Goal: Task Accomplishment & Management: Manage account settings

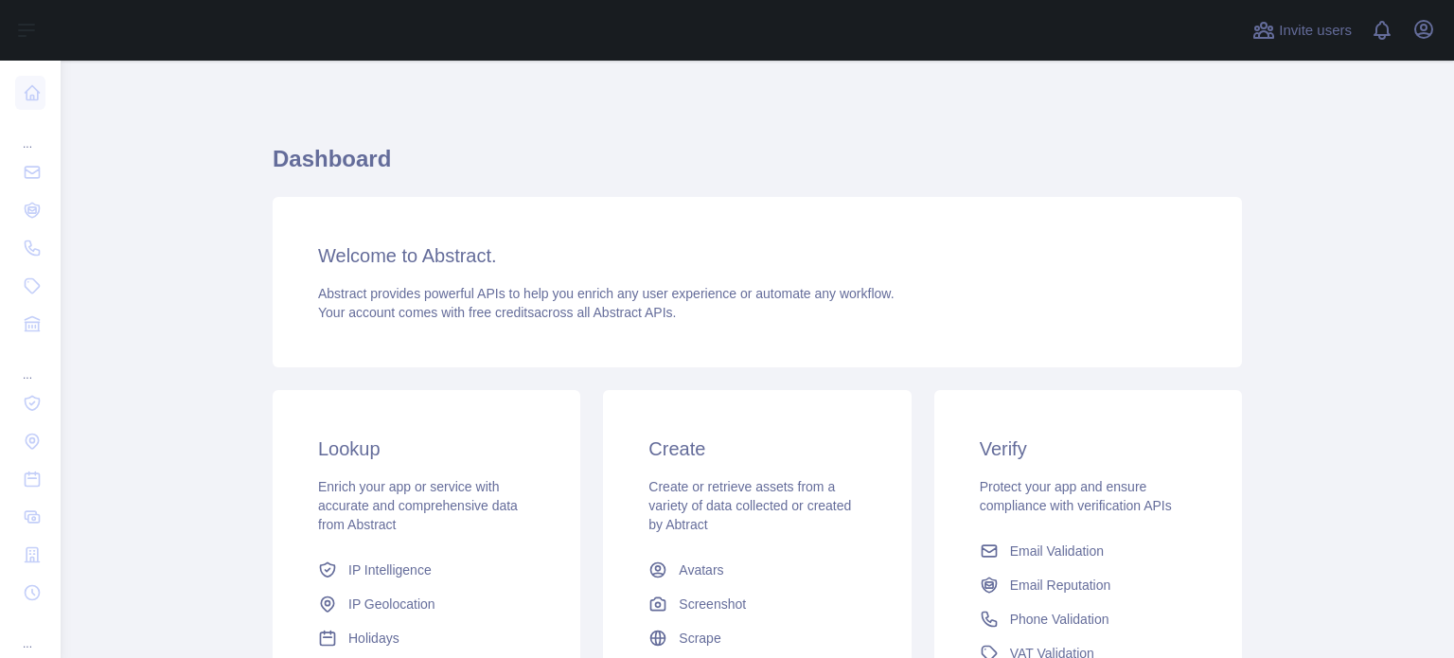
drag, startPoint x: 0, startPoint y: 0, endPoint x: 1449, endPoint y: 282, distance: 1476.0
click at [1449, 282] on html "Open sidebar Open sidebar ... ... ... Invite users View notifications Open user…" at bounding box center [727, 329] width 1454 height 658
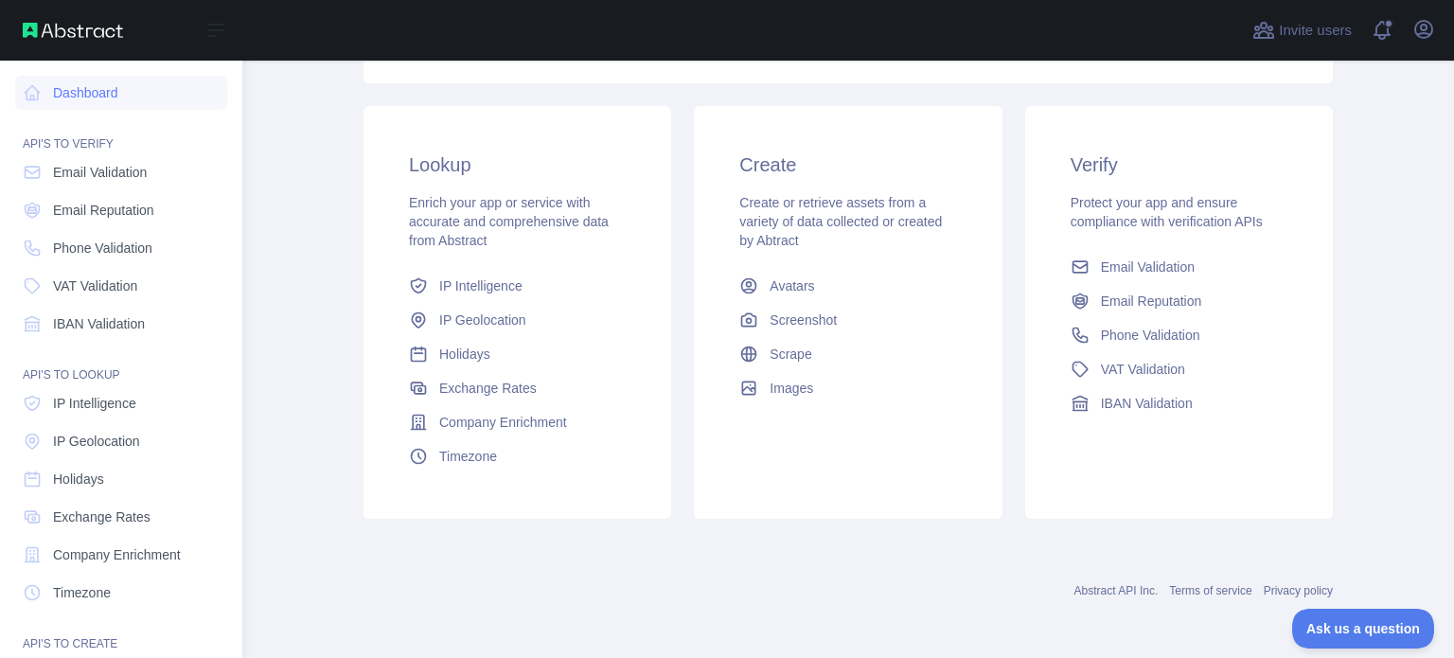
click at [57, 34] on img at bounding box center [73, 30] width 100 height 15
click at [61, 98] on link "Dashboard" at bounding box center [121, 93] width 212 height 34
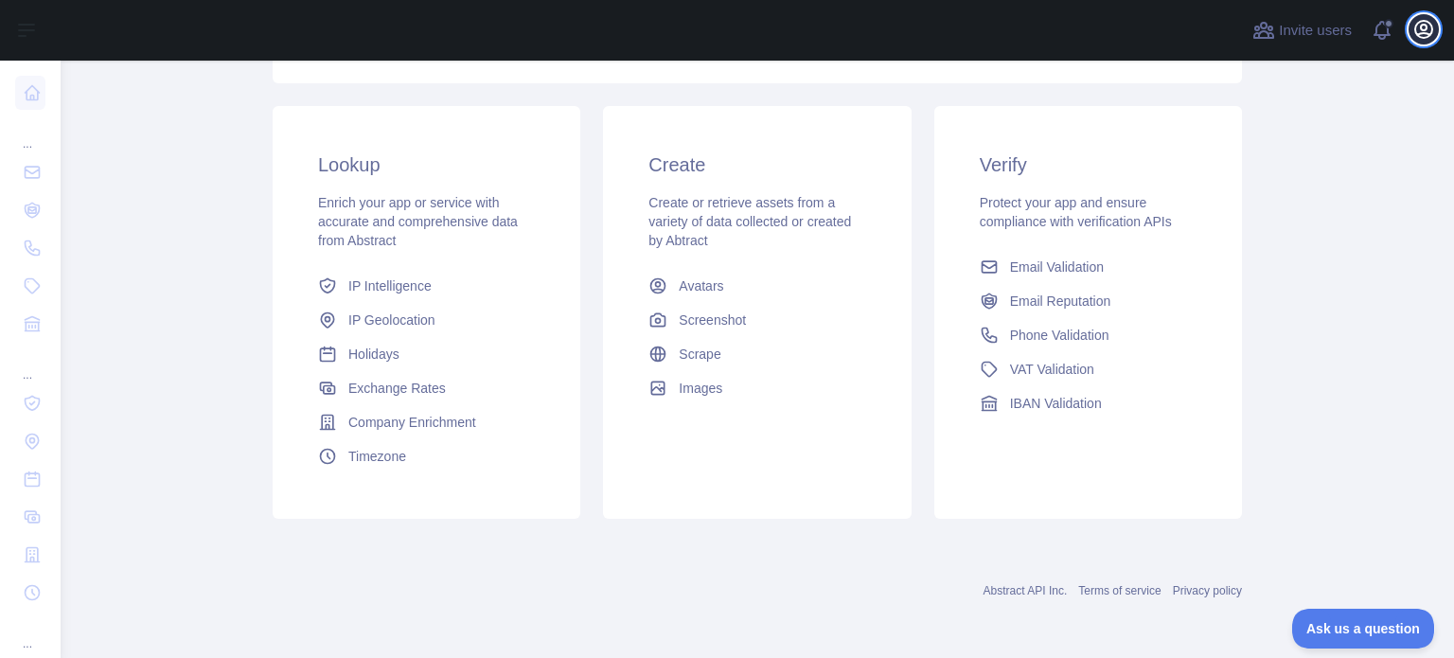
click at [1414, 33] on icon "button" at bounding box center [1424, 29] width 23 height 23
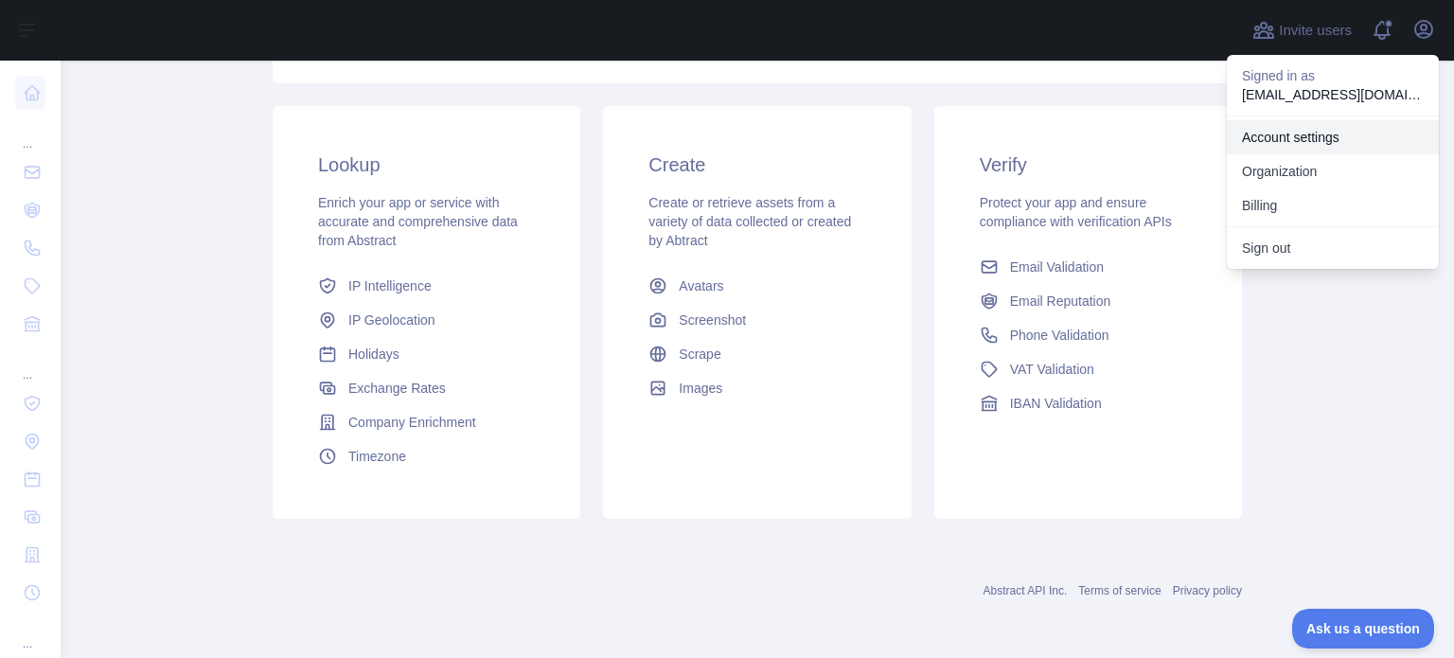
click at [1290, 144] on link "Account settings" at bounding box center [1333, 137] width 212 height 34
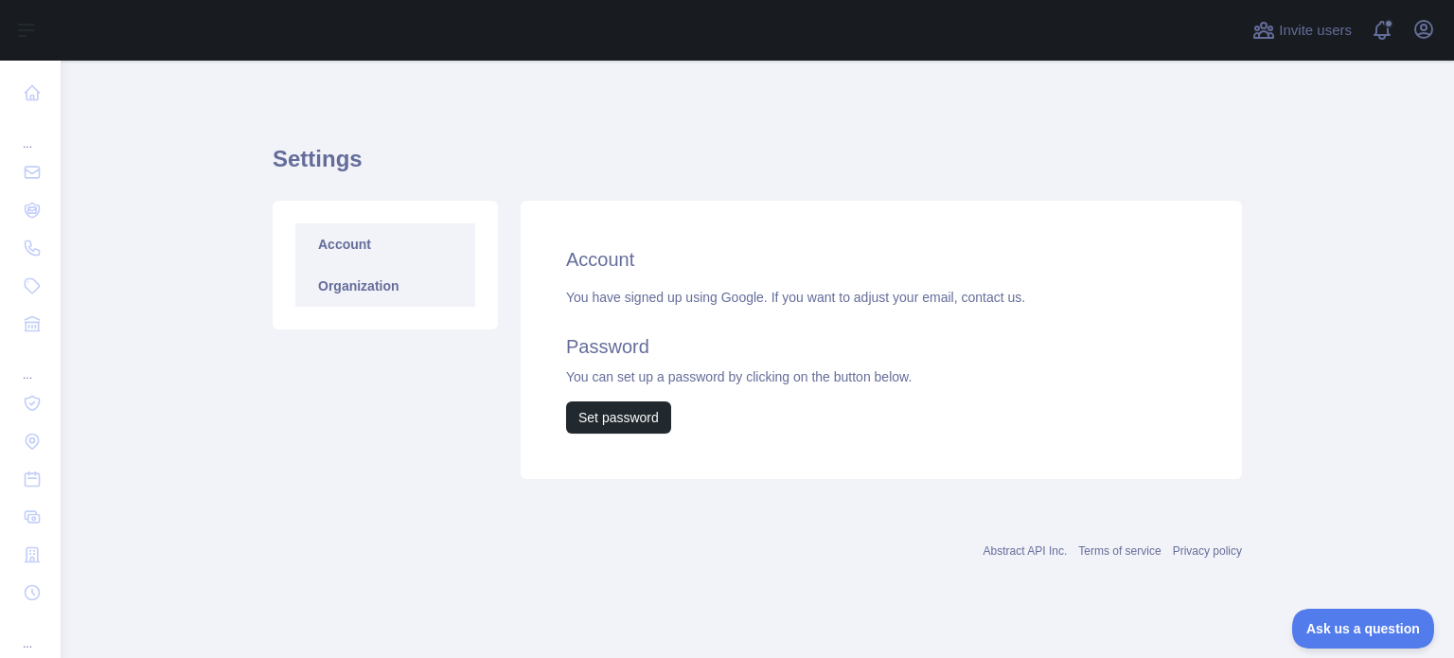
click at [439, 302] on link "Organization" at bounding box center [385, 286] width 180 height 42
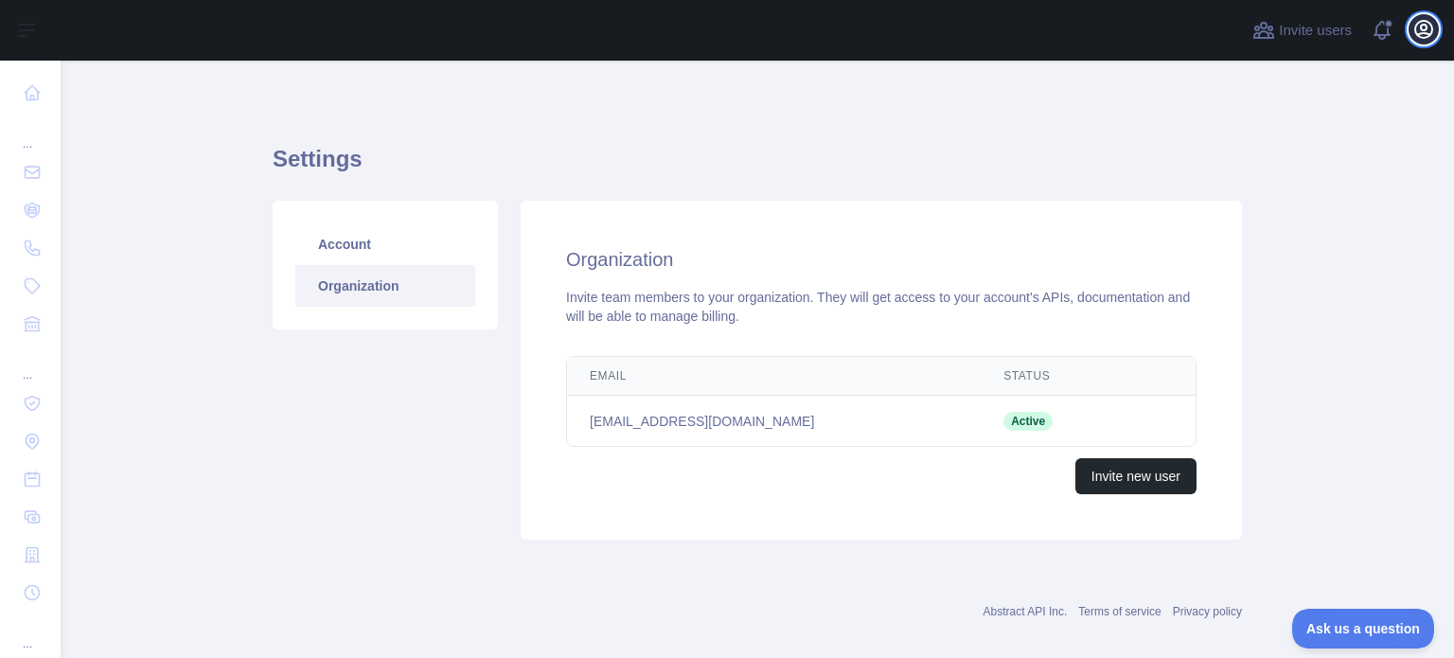
click at [1432, 18] on icon "button" at bounding box center [1424, 29] width 23 height 23
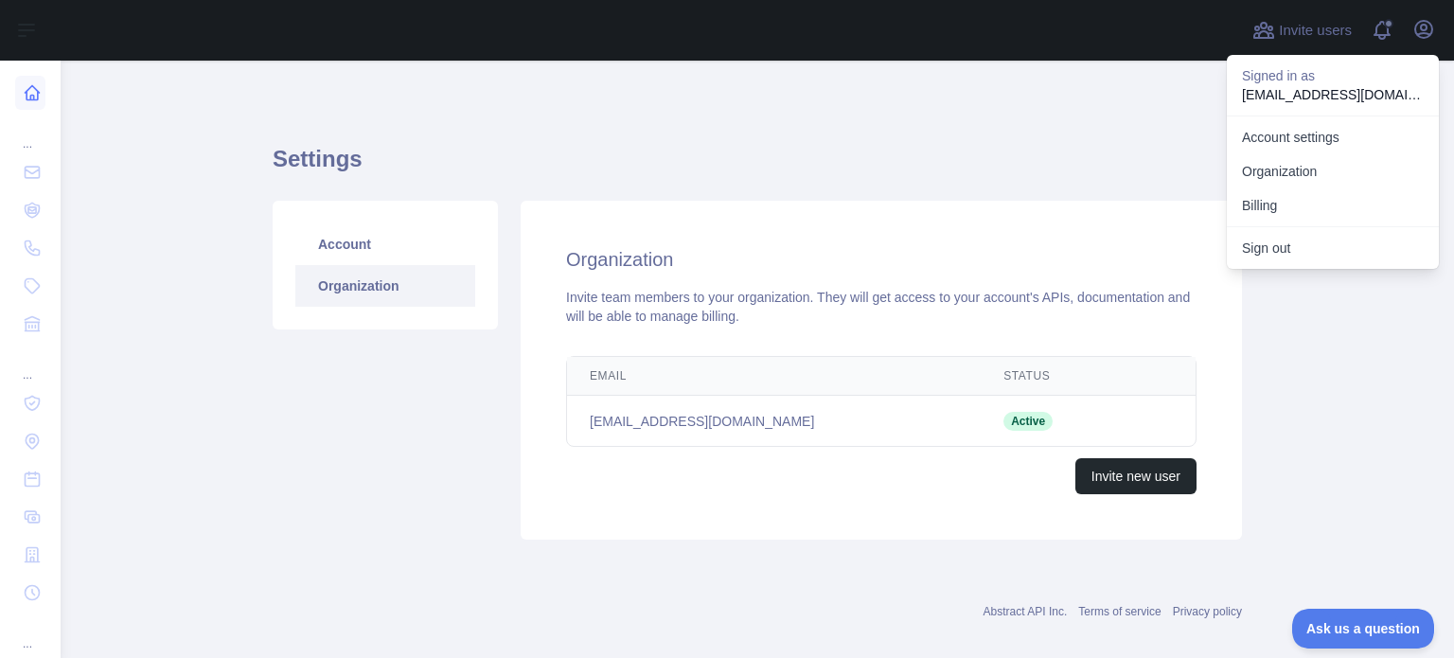
drag, startPoint x: 754, startPoint y: 150, endPoint x: 28, endPoint y: 89, distance: 727.8
click at [28, 89] on icon at bounding box center [32, 92] width 19 height 19
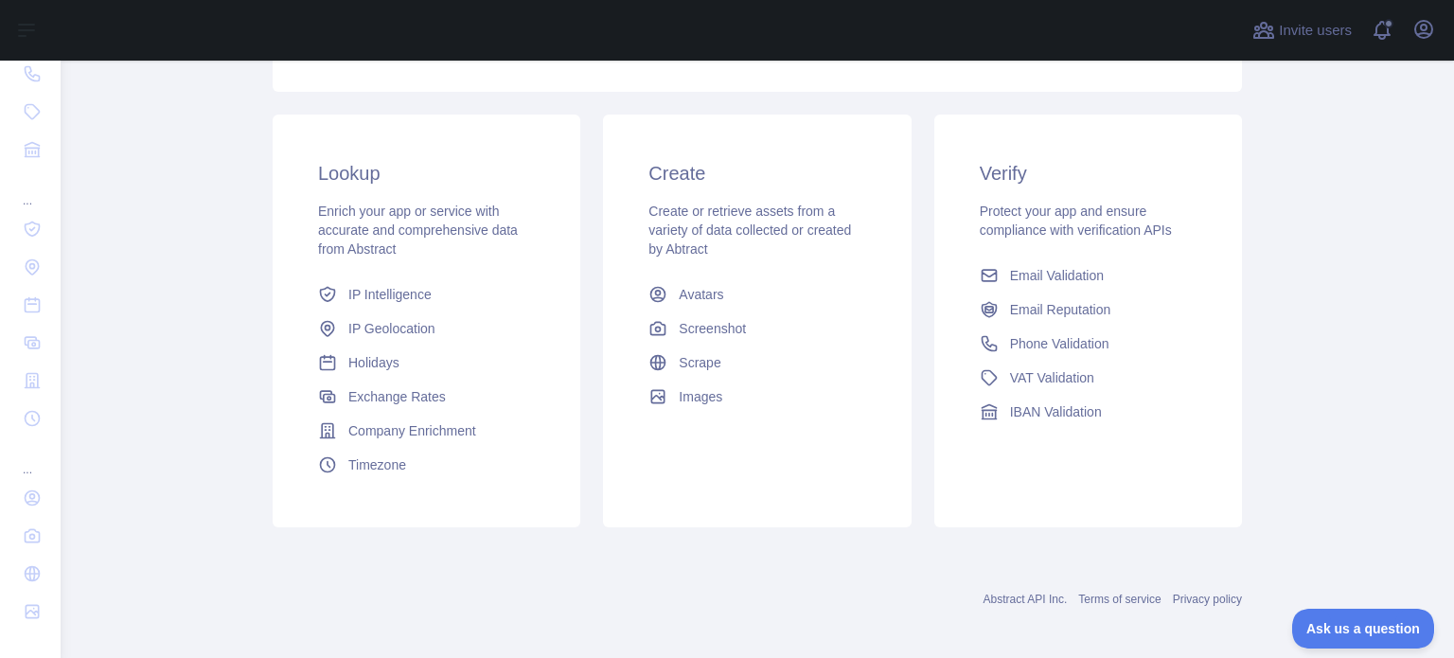
scroll to position [284, 0]
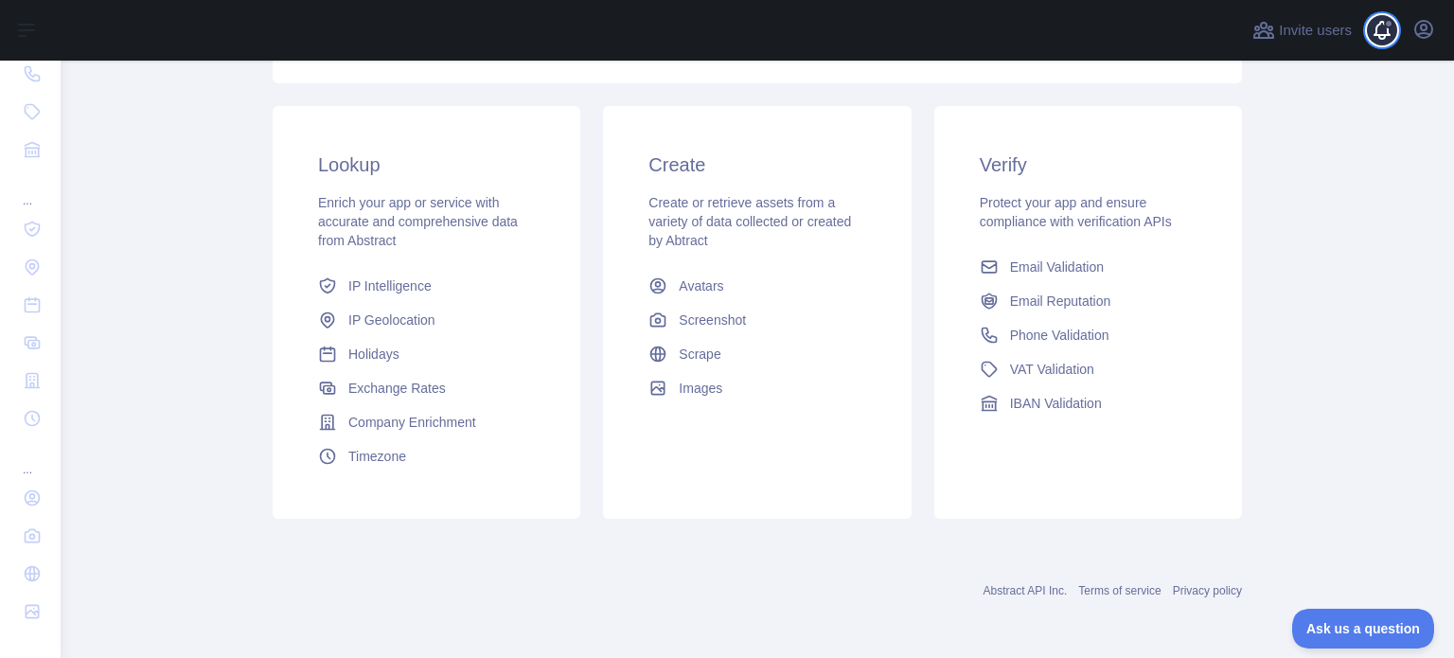
click at [1371, 18] on span at bounding box center [1390, 30] width 38 height 61
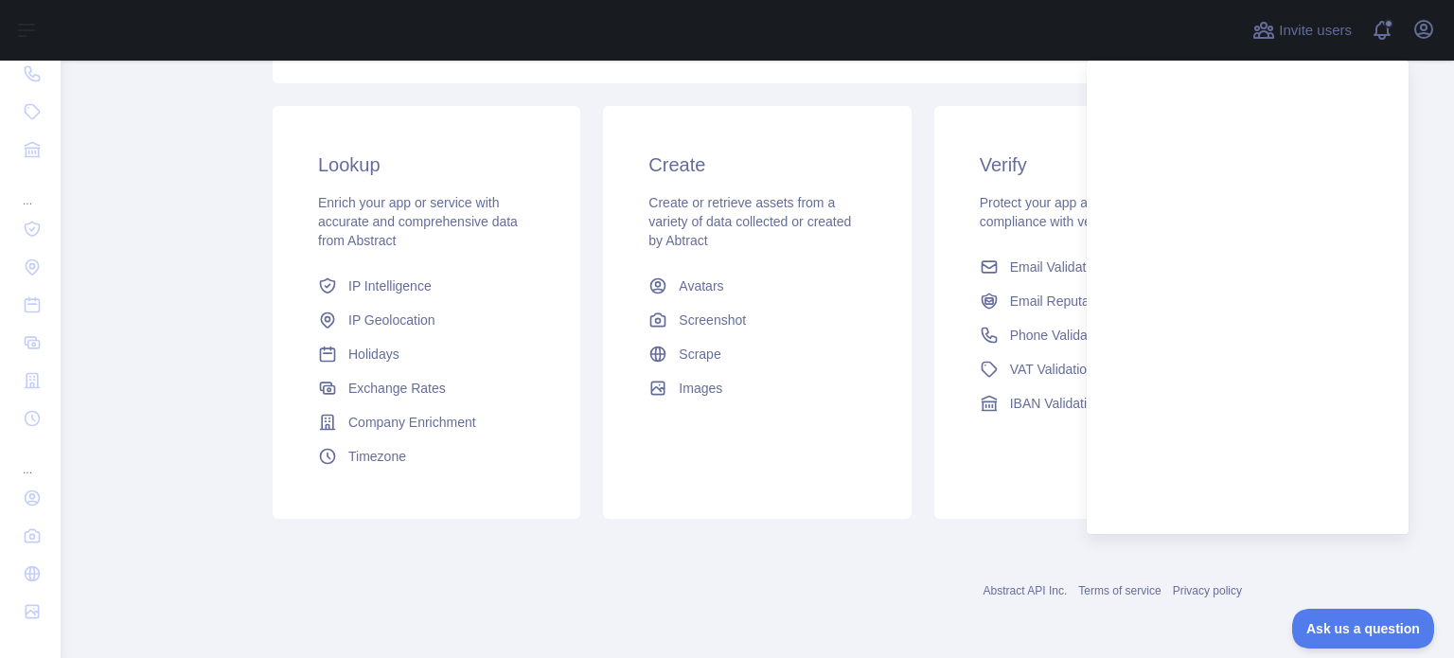
click at [341, 183] on div "Lookup Enrich your app or service with accurate and comprehensive data from Abs…" at bounding box center [427, 312] width 308 height 413
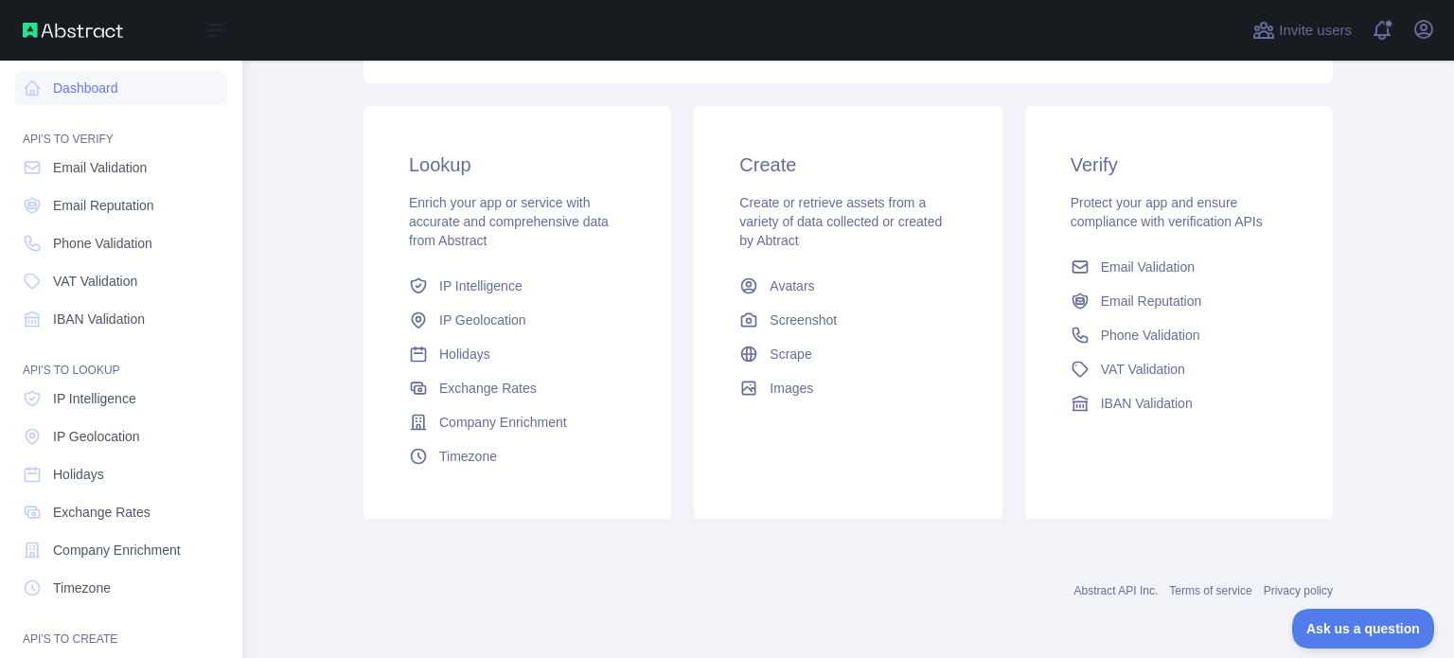
scroll to position [0, 0]
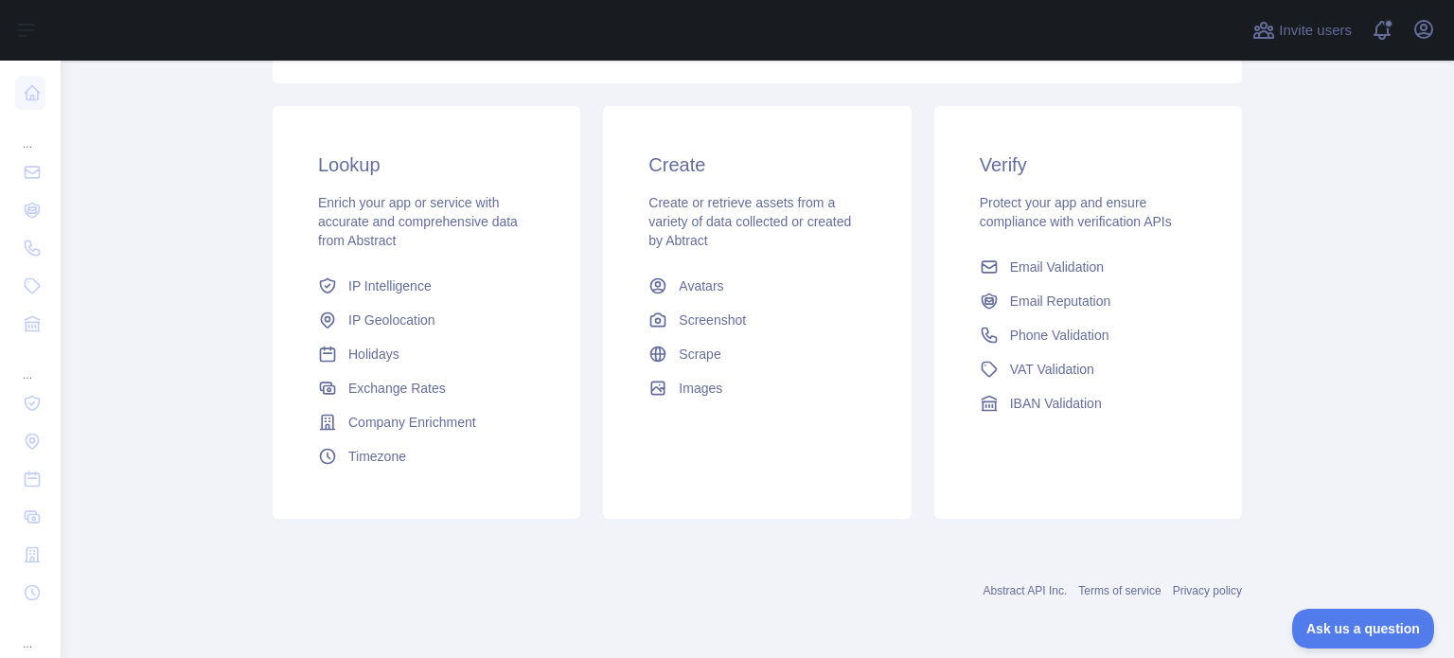
drag, startPoint x: 1453, startPoint y: 397, endPoint x: 1442, endPoint y: 288, distance: 109.5
click at [1442, 288] on html "Open sidebar Open sidebar ... ... ... Invite users View notifications Open user…" at bounding box center [727, 329] width 1454 height 658
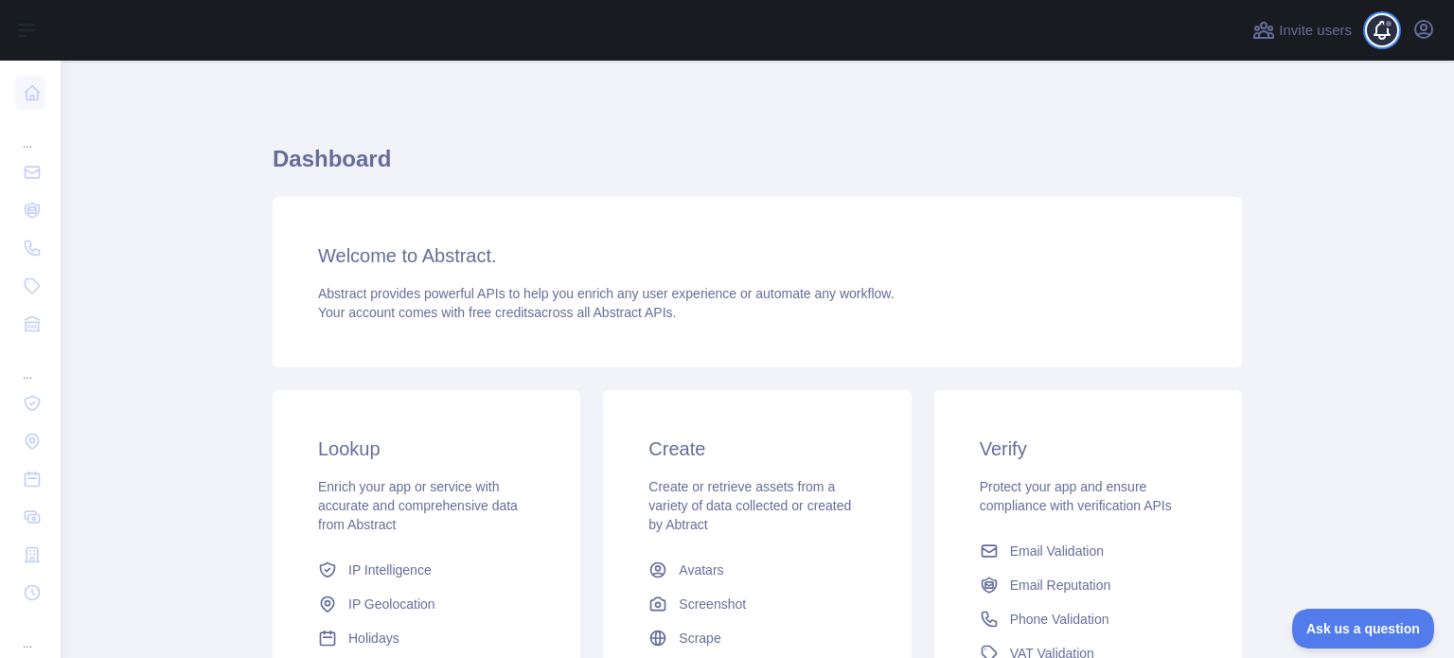
click at [1385, 37] on span at bounding box center [1390, 30] width 38 height 61
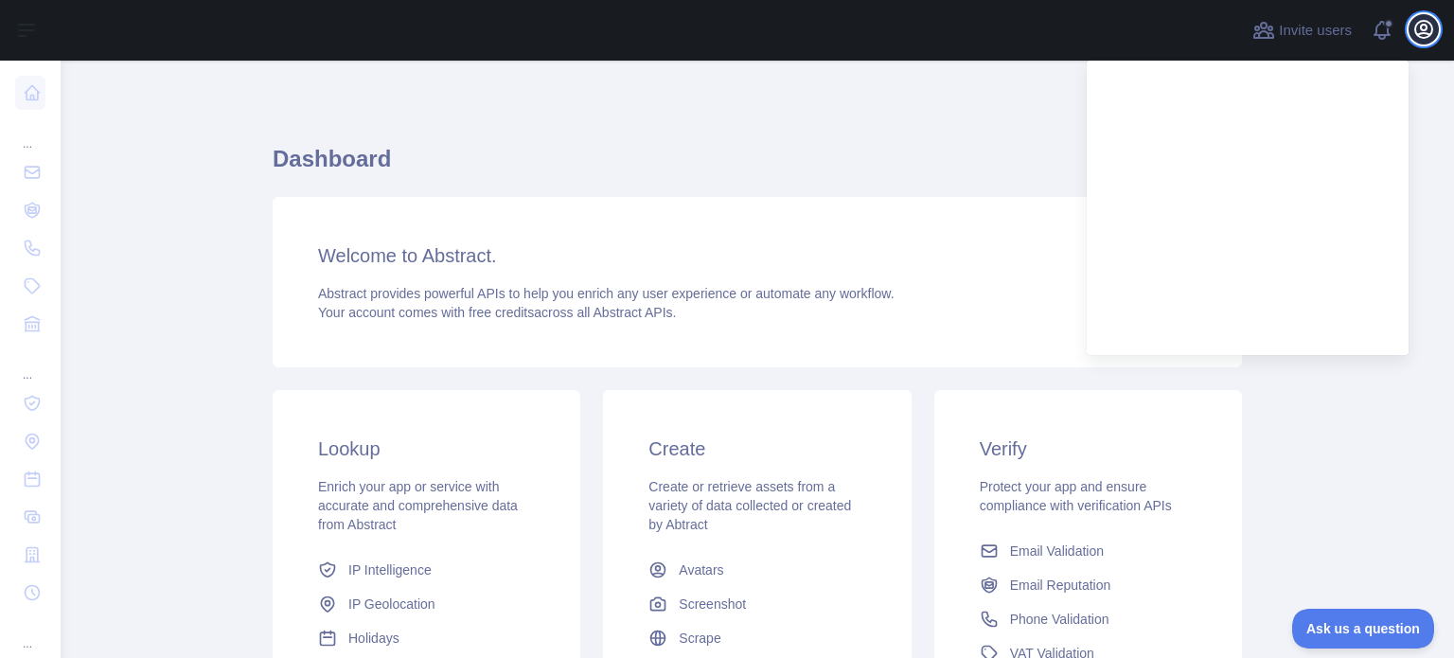
click at [1421, 26] on icon "button" at bounding box center [1424, 29] width 17 height 17
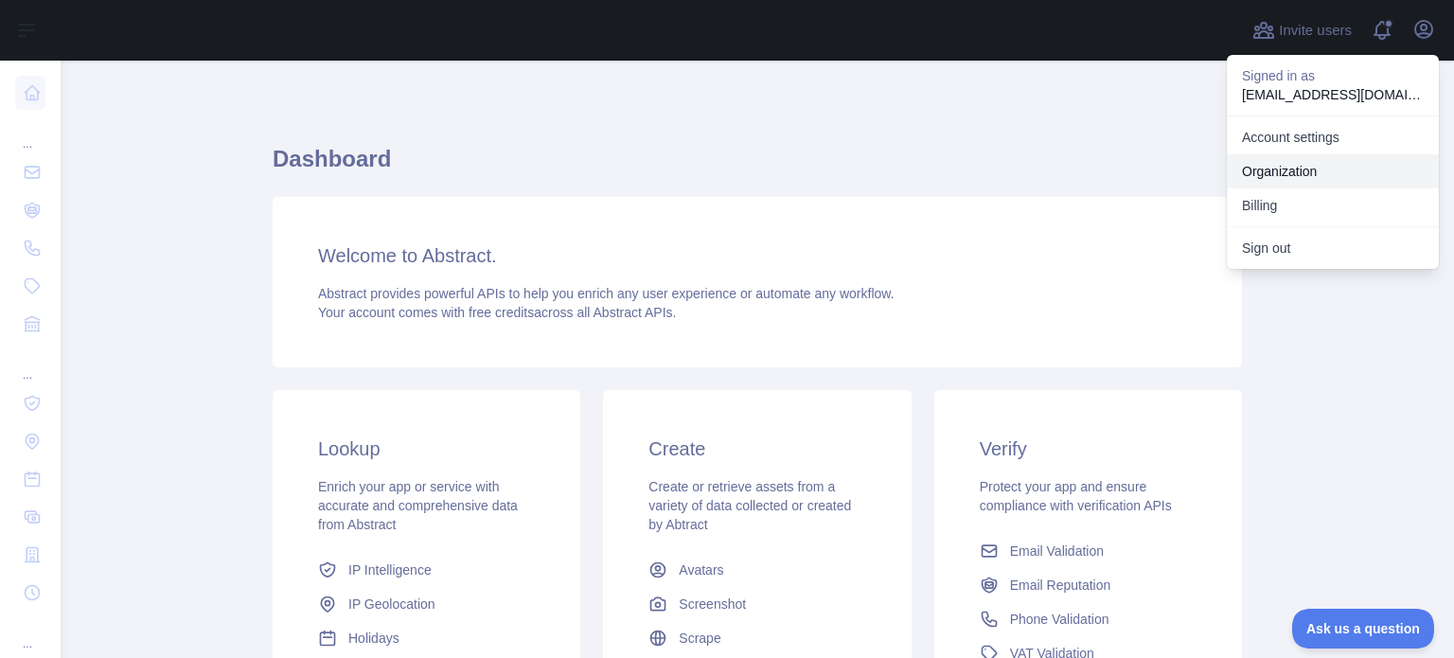
click at [1294, 173] on link "Organization" at bounding box center [1333, 171] width 212 height 34
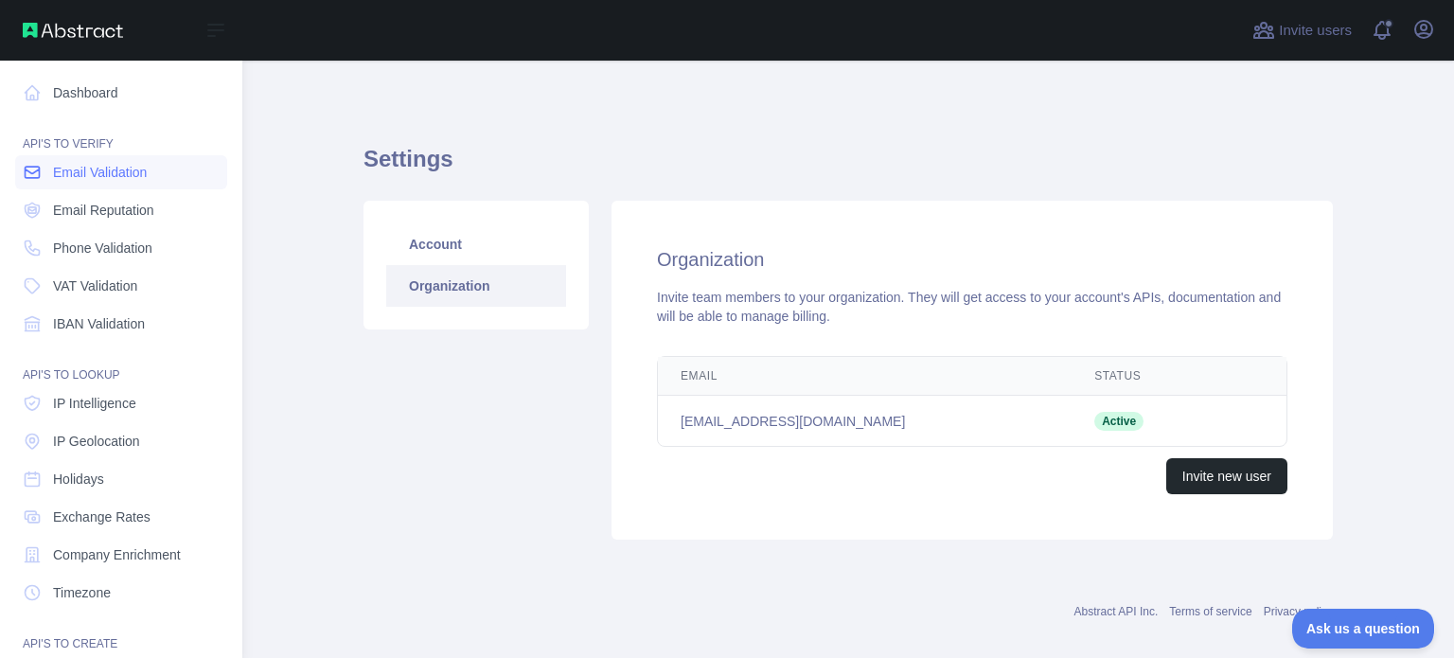
click at [81, 167] on span "Email Validation" at bounding box center [100, 172] width 94 height 19
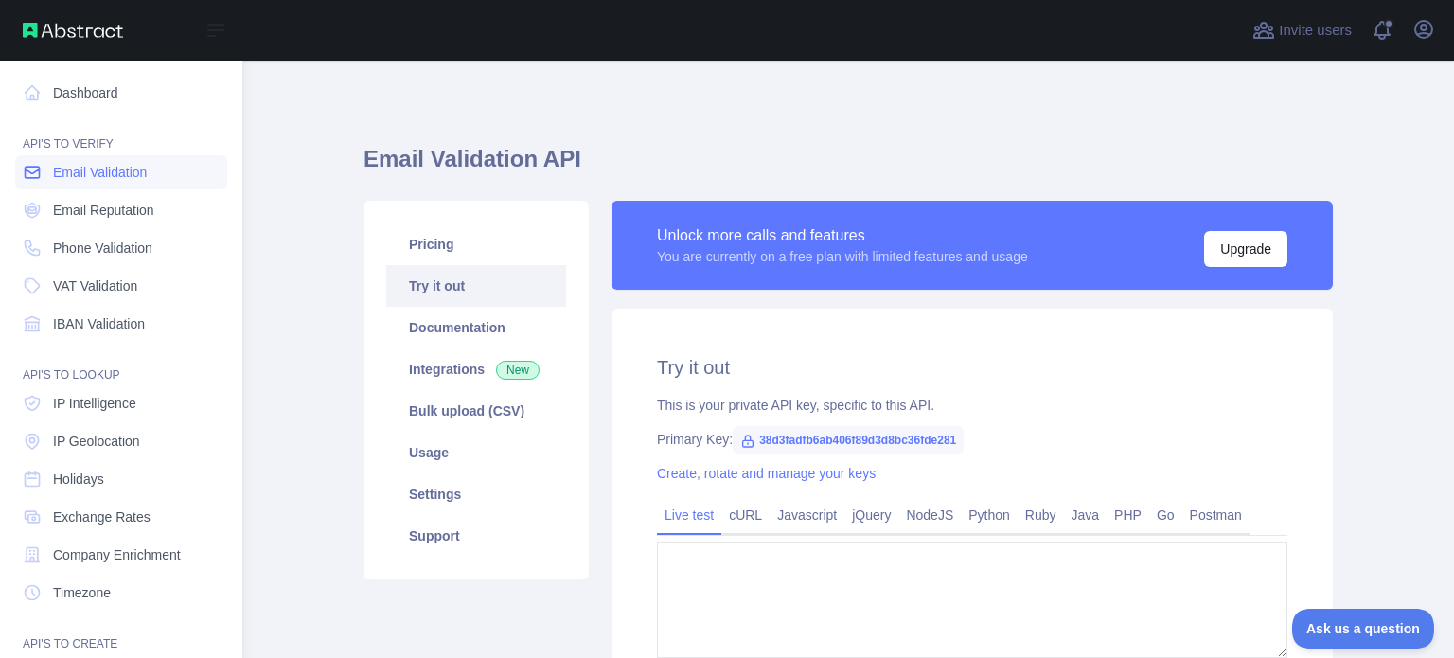
type textarea "**********"
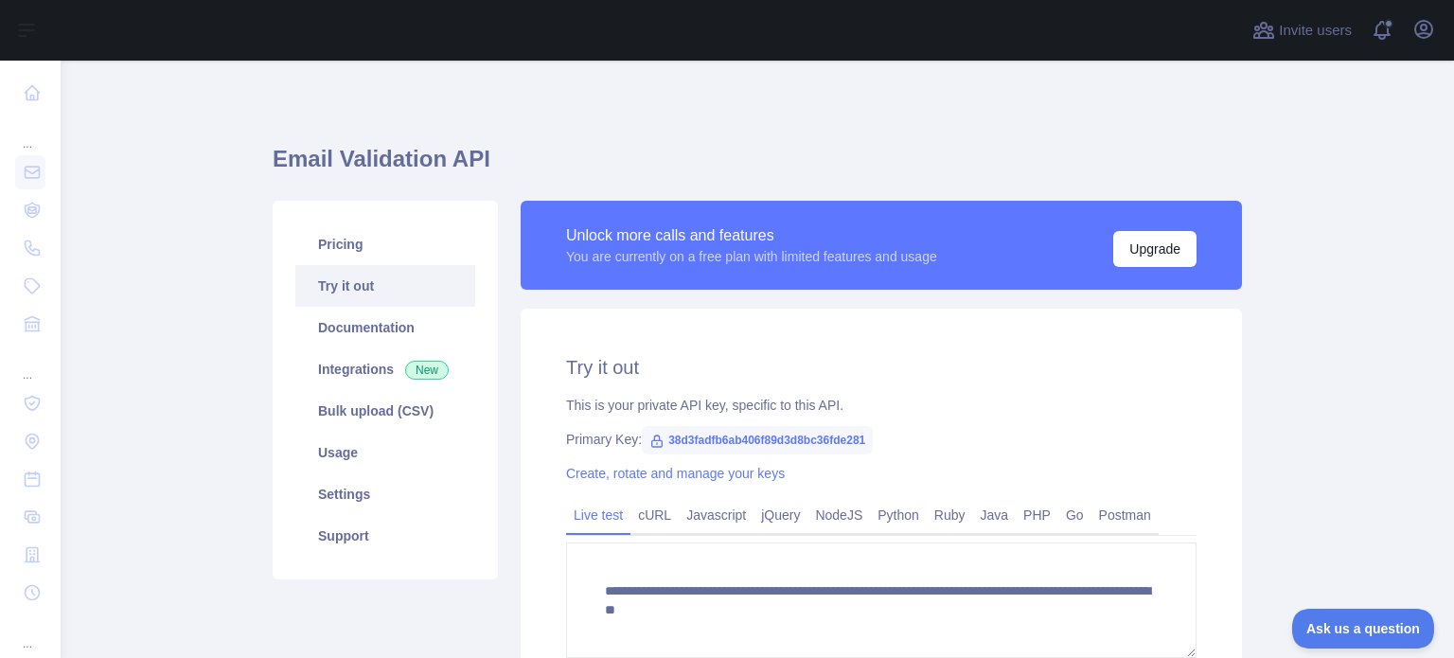
click at [701, 440] on span "38d3fadfb6ab406f89d3d8bc36fde281" at bounding box center [757, 440] width 231 height 28
drag, startPoint x: 657, startPoint y: 439, endPoint x: 868, endPoint y: 443, distance: 211.2
click at [868, 443] on div "Primary Key: 38d3fadfb6ab406f89d3d8bc36fde281" at bounding box center [881, 439] width 631 height 19
copy span "38d3fadfb6ab406f89d3d8bc36fde281"
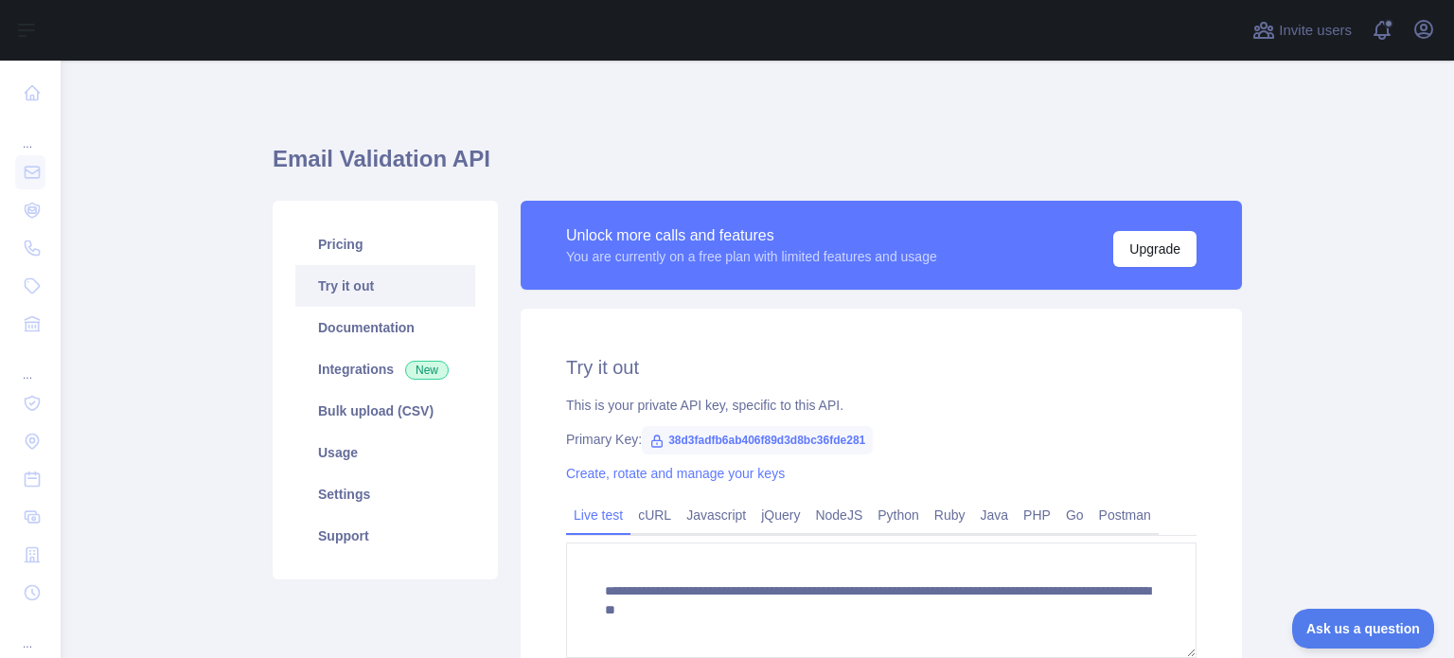
click at [620, 179] on h1 "Email Validation API" at bounding box center [758, 166] width 970 height 45
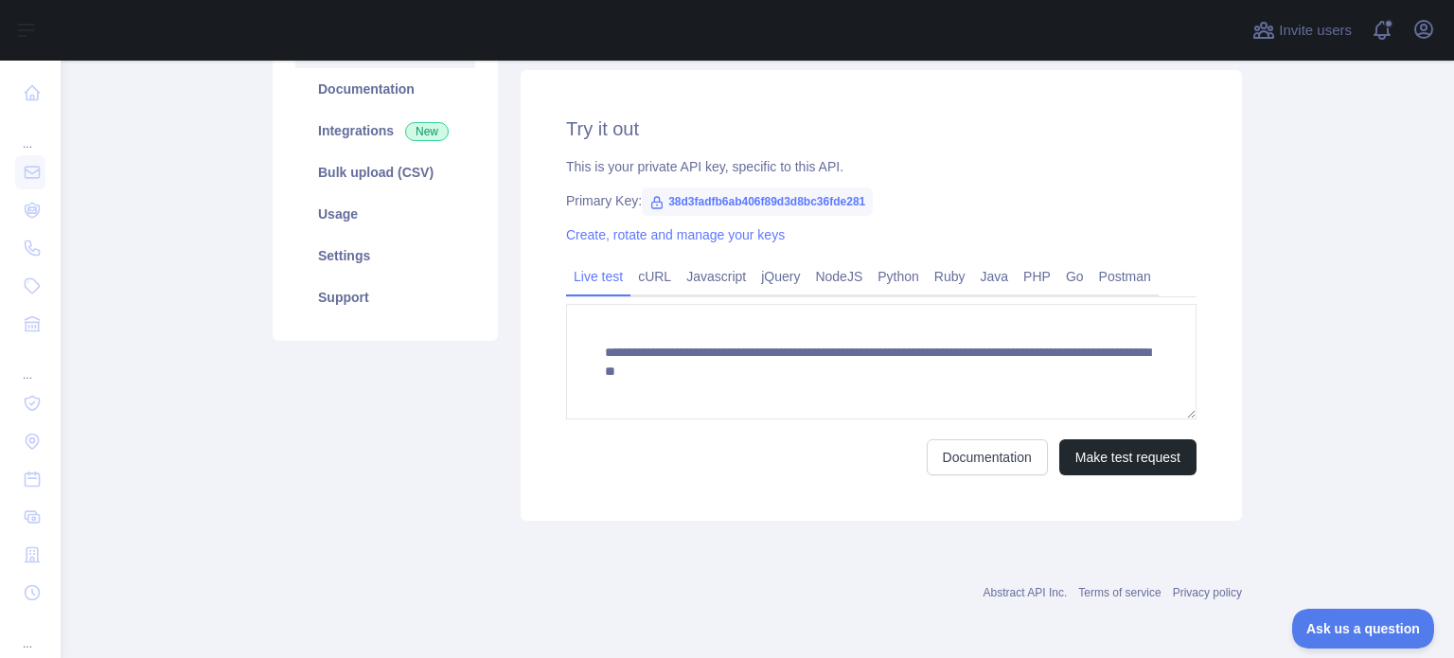
scroll to position [240, 0]
